Goal: Transaction & Acquisition: Purchase product/service

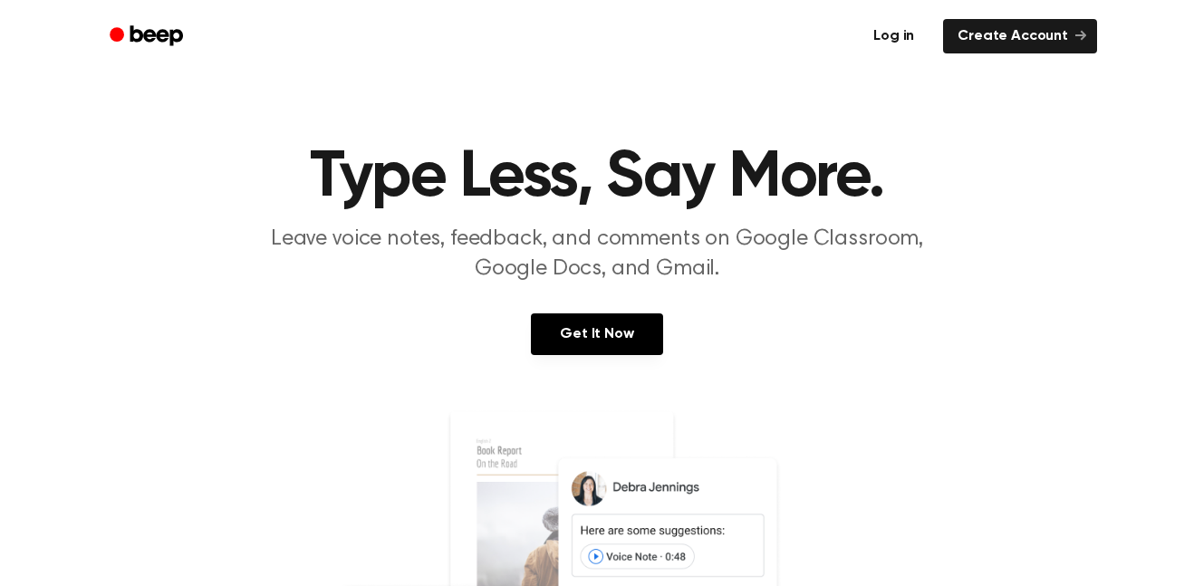
click at [917, 36] on link "Log in" at bounding box center [893, 36] width 77 height 42
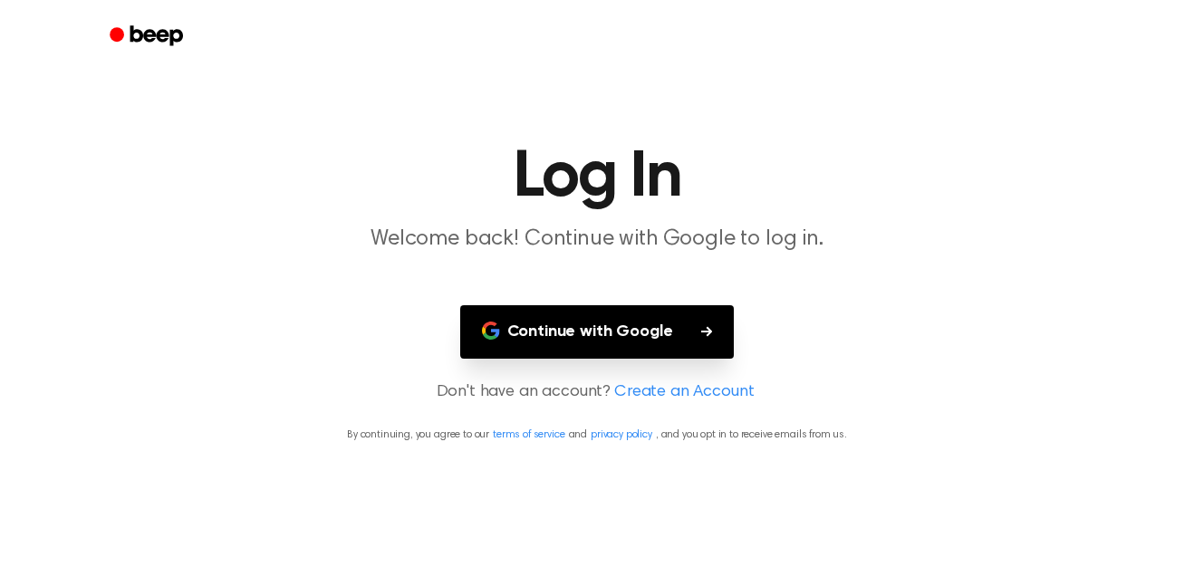
click at [653, 334] on button "Continue with Google" at bounding box center [597, 331] width 275 height 53
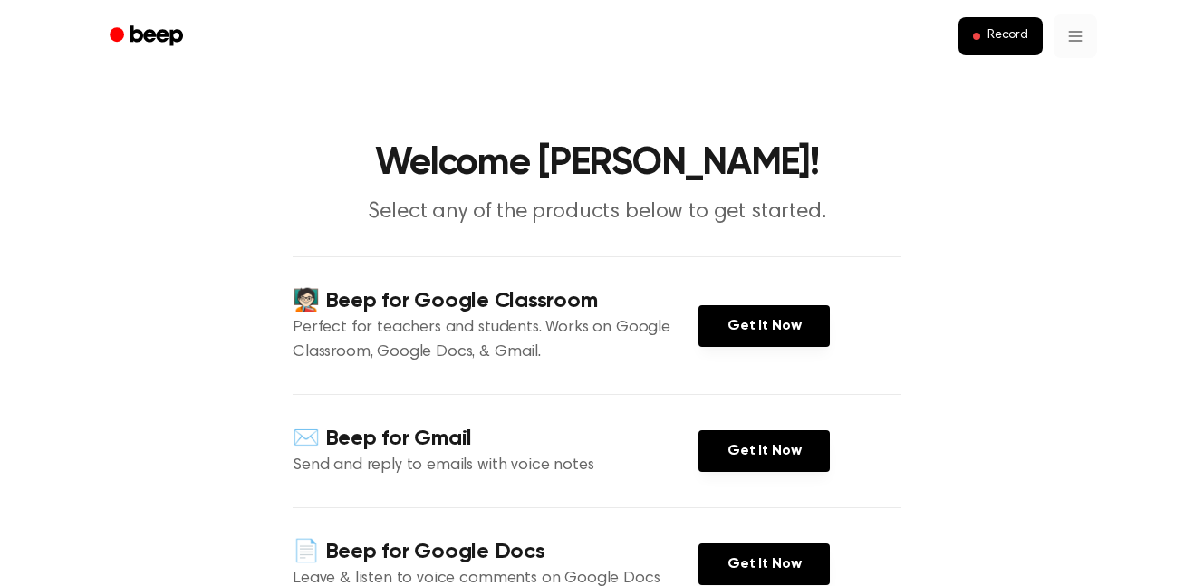
click at [808, 320] on link "Get It Now" at bounding box center [764, 326] width 131 height 42
